Goal: Task Accomplishment & Management: Use online tool/utility

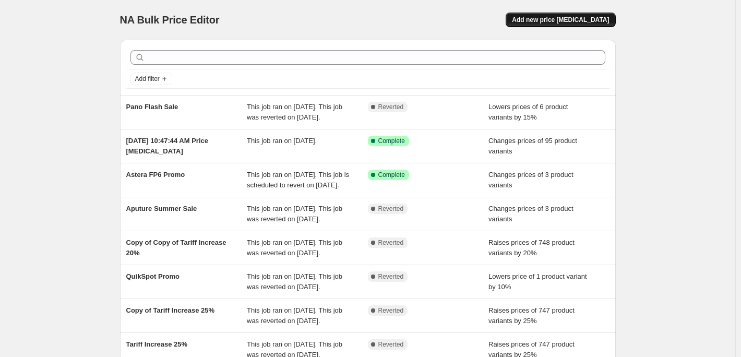
click at [575, 21] on span "Add new price [MEDICAL_DATA]" at bounding box center [560, 20] width 97 height 8
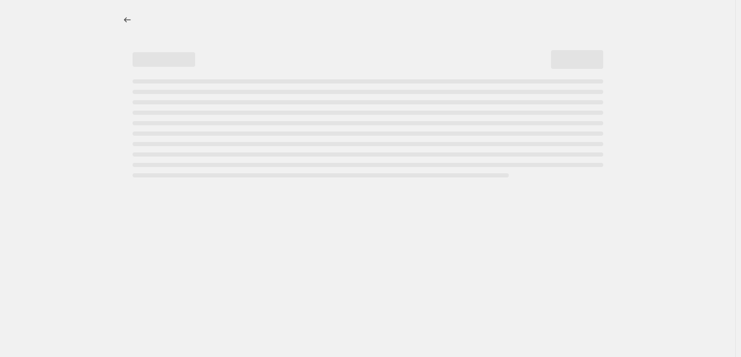
select select "percentage"
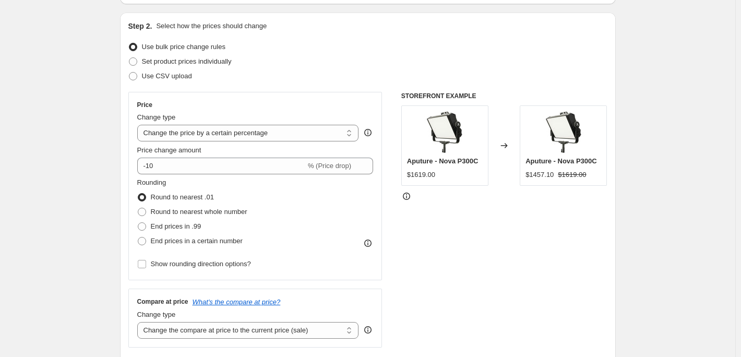
scroll to position [104, 0]
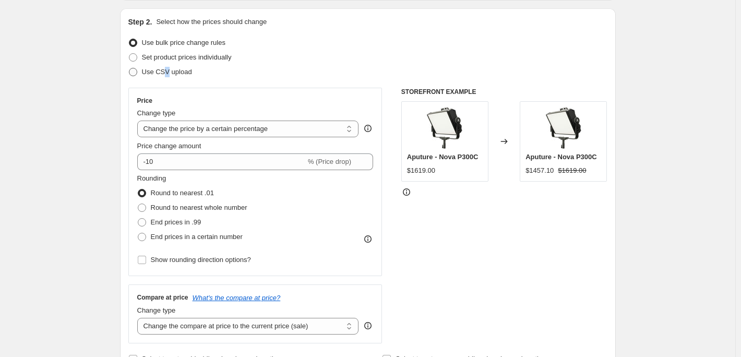
click at [168, 71] on span "Use CSV upload" at bounding box center [167, 72] width 50 height 8
click at [142, 69] on label "Use CSV upload" at bounding box center [160, 72] width 64 height 15
click at [129, 68] on input "Use CSV upload" at bounding box center [129, 68] width 1 height 1
radio input "true"
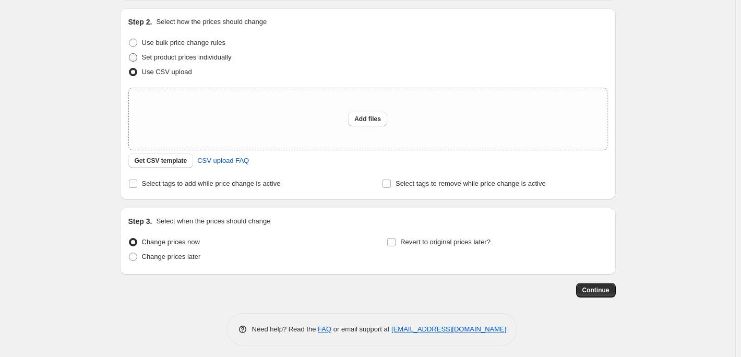
click at [152, 58] on span "Set product prices individually" at bounding box center [187, 57] width 90 height 8
click at [129, 54] on input "Set product prices individually" at bounding box center [129, 53] width 1 height 1
radio input "true"
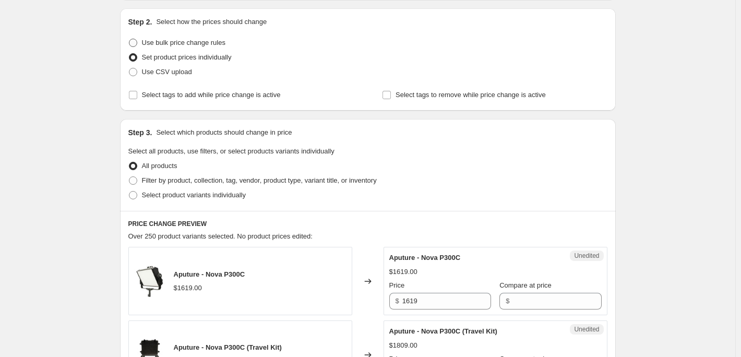
click at [137, 42] on span at bounding box center [133, 43] width 8 height 8
click at [129, 39] on input "Use bulk price change rules" at bounding box center [129, 39] width 1 height 1
radio input "true"
select select "percentage"
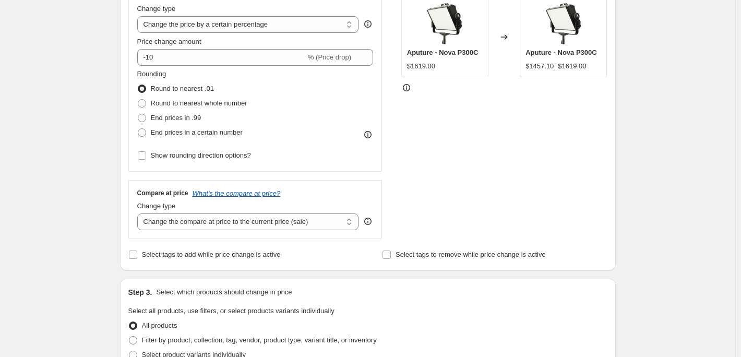
scroll to position [52, 0]
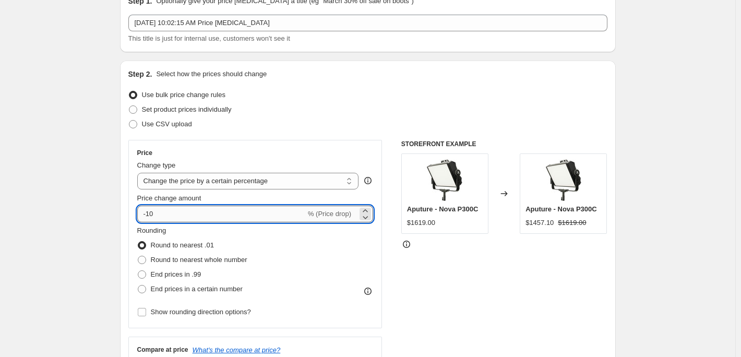
click at [197, 212] on input "-10" at bounding box center [221, 214] width 169 height 17
drag, startPoint x: 197, startPoint y: 212, endPoint x: 62, endPoint y: 199, distance: 136.4
type input "20"
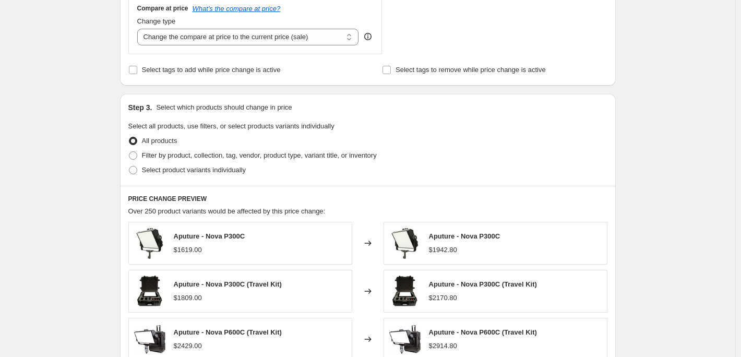
scroll to position [418, 0]
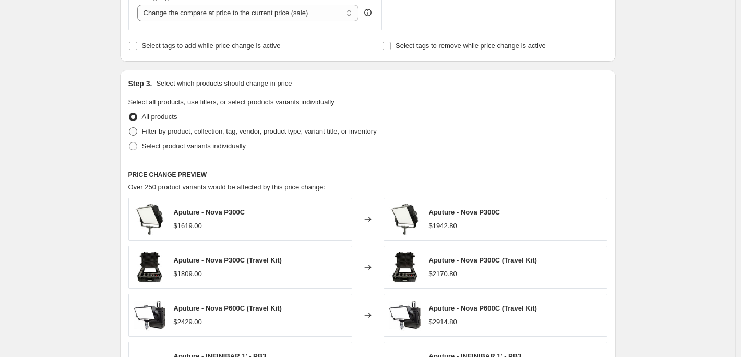
click at [160, 132] on span "Filter by product, collection, tag, vendor, product type, variant title, or inv…" at bounding box center [259, 131] width 235 height 8
click at [129, 128] on input "Filter by product, collection, tag, vendor, product type, variant title, or inv…" at bounding box center [129, 127] width 1 height 1
radio input "true"
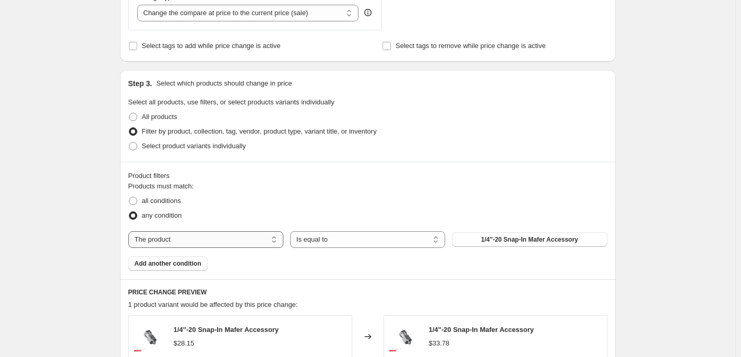
click at [245, 238] on select "The product The product's collection The product's tag The product's vendor The…" at bounding box center [205, 239] width 155 height 17
select select "vendor"
click at [551, 239] on button "[DOMAIN_NAME]" at bounding box center [529, 239] width 155 height 15
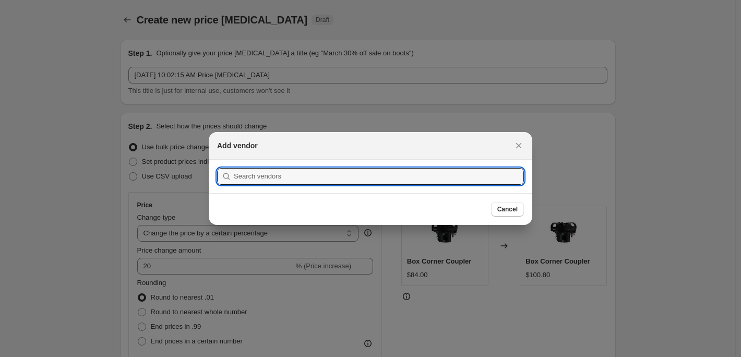
scroll to position [0, 0]
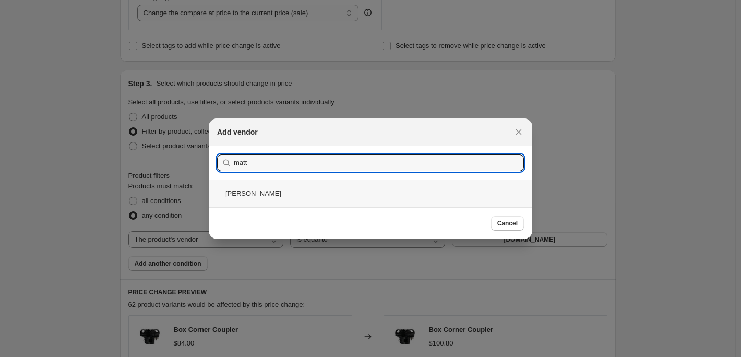
type input "matt"
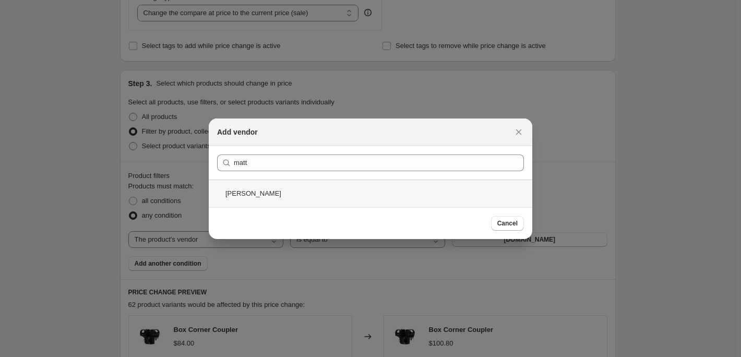
click at [302, 197] on div "[PERSON_NAME]" at bounding box center [371, 194] width 324 height 28
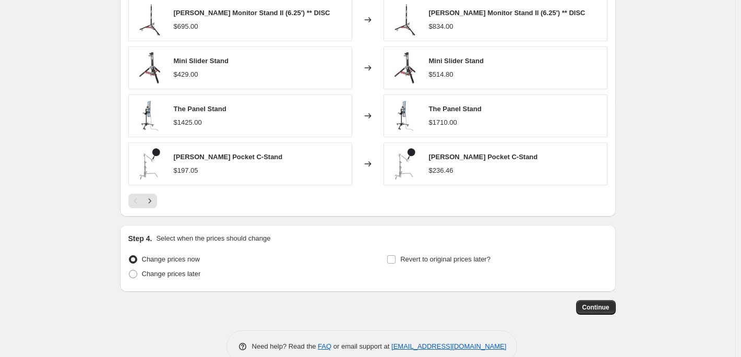
scroll to position [783, 0]
click at [604, 309] on span "Continue" at bounding box center [596, 307] width 27 height 8
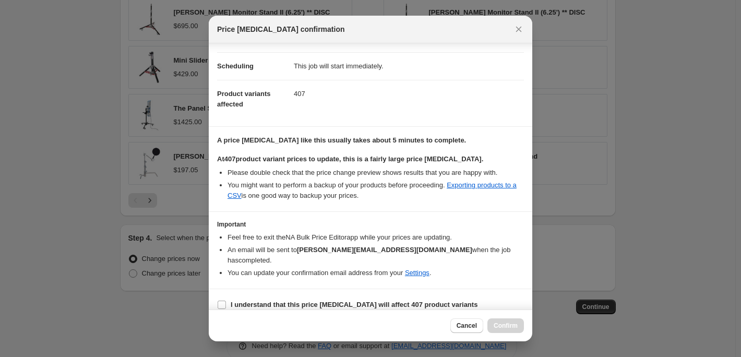
scroll to position [76, 0]
click at [220, 300] on input "I understand that this price [MEDICAL_DATA] will affect 407 product variants" at bounding box center [222, 304] width 8 height 8
checkbox input "true"
click at [509, 324] on span "Confirm" at bounding box center [506, 326] width 24 height 8
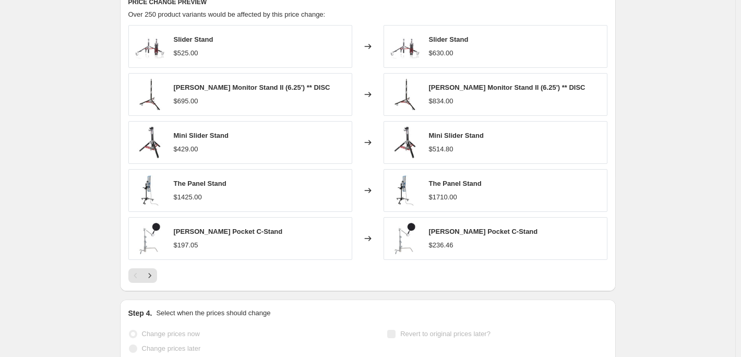
scroll to position [810, 0]
